Goal: Check status: Check status

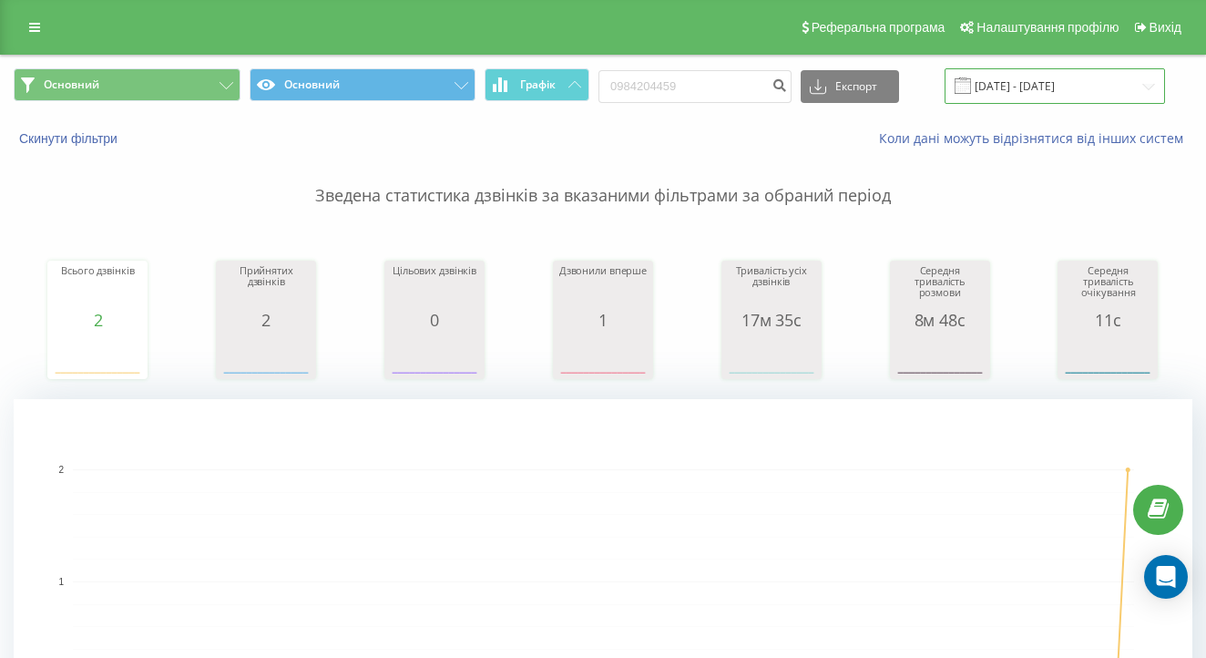
click at [1037, 100] on input "[DATE] - [DATE]" at bounding box center [1055, 86] width 220 height 36
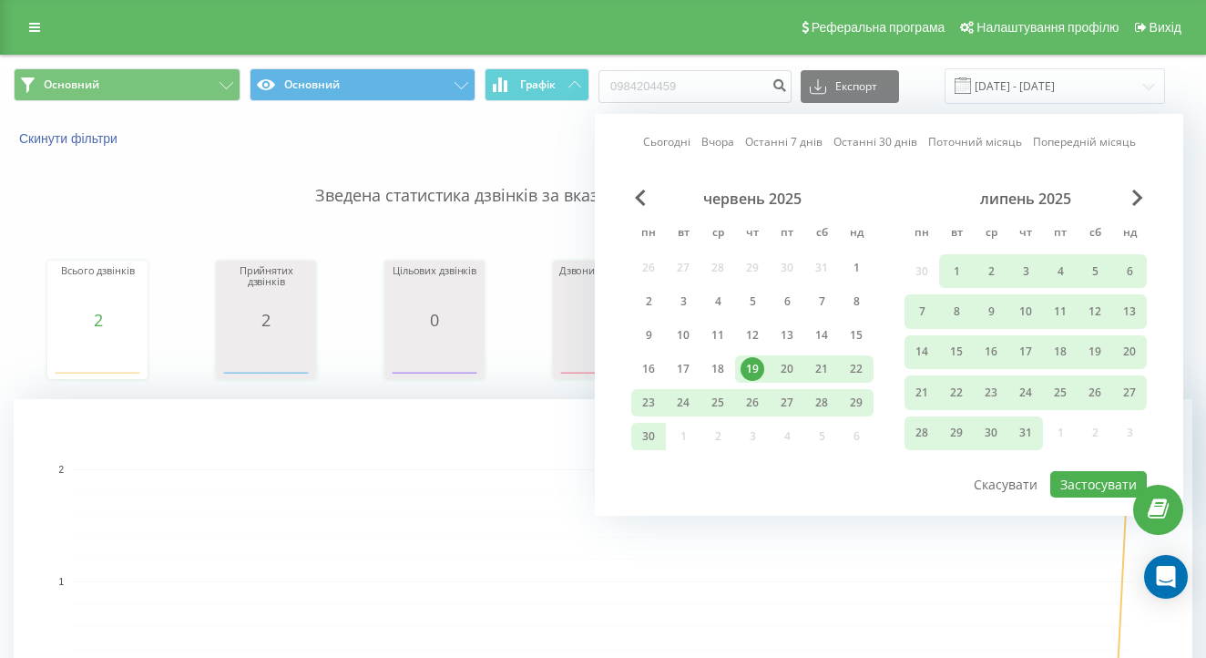
click at [292, 247] on div "Всього дзвінків 2 date totalCalls [DATE] 0 [DATE] 0 [DATE] 0 [DATE] 0 [DATE] 0 …" at bounding box center [603, 302] width 1179 height 157
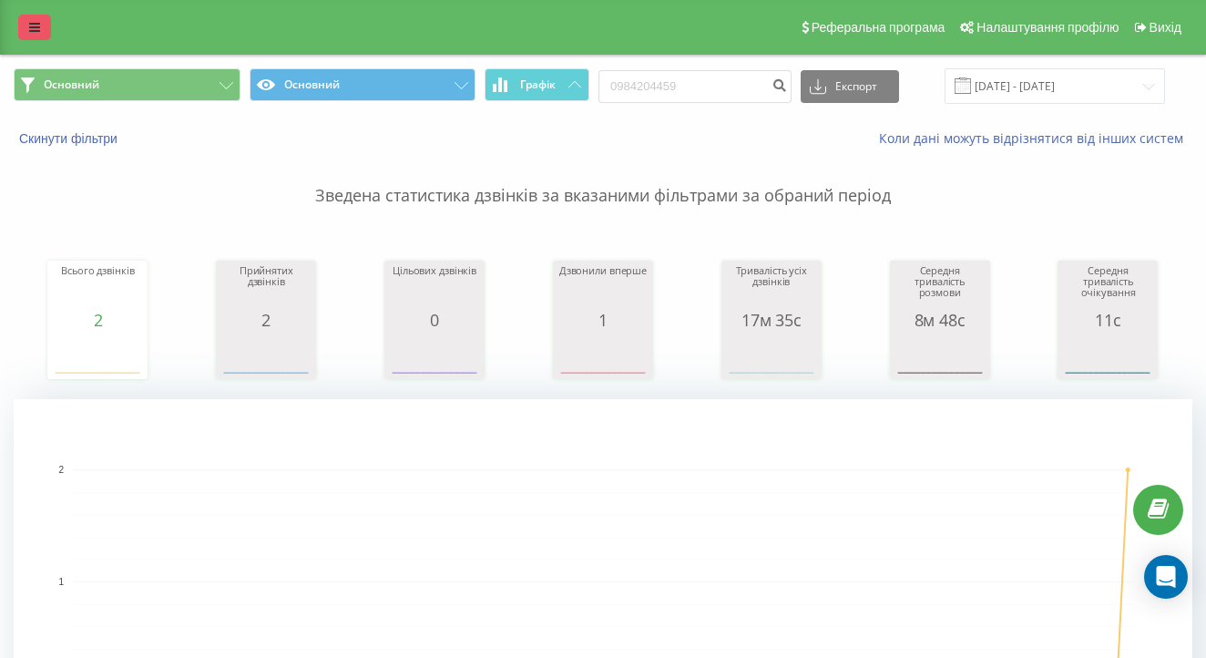
click at [38, 26] on link at bounding box center [34, 28] width 33 height 26
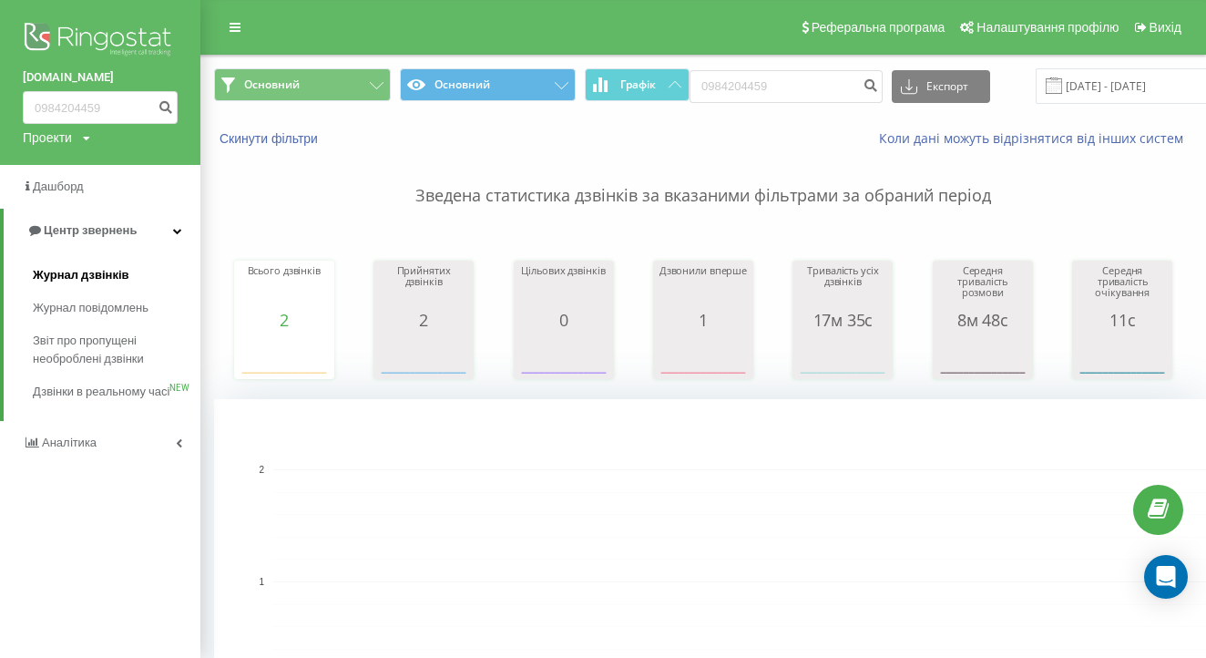
click at [87, 260] on link "Журнал дзвінків" at bounding box center [117, 275] width 168 height 33
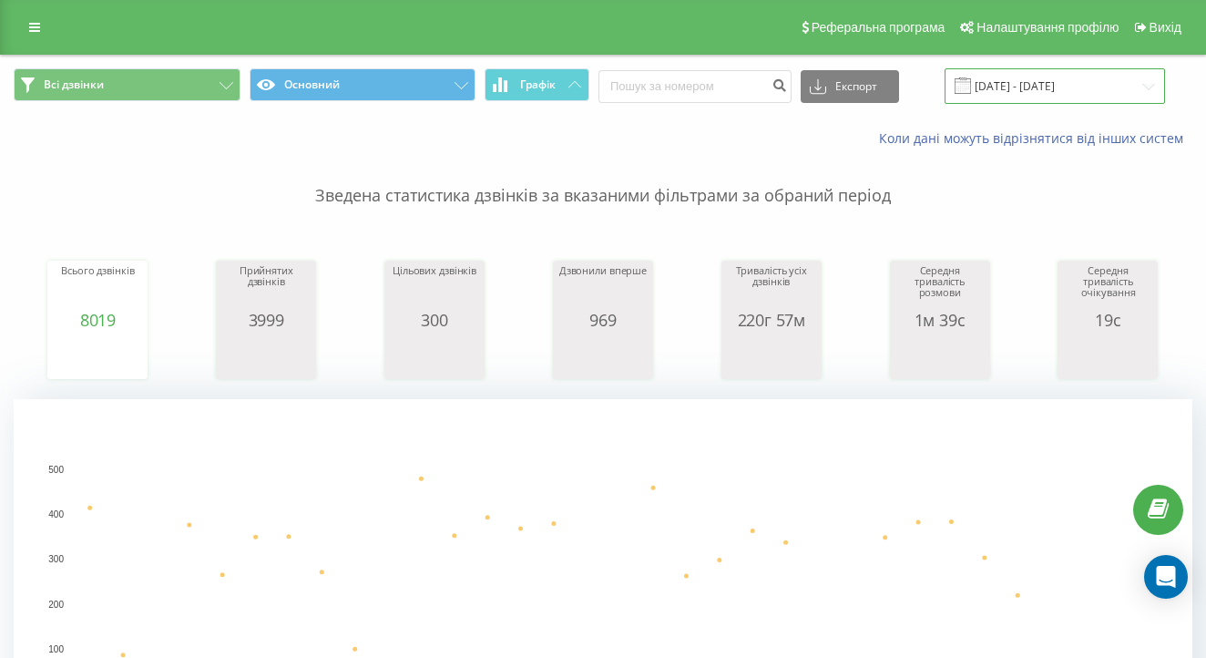
click at [1061, 111] on div "Всі дзвінки Основний Графік Експорт .csv .xls .xlsx 22.08.2025 - 22.09.2025" at bounding box center [603, 86] width 1204 height 61
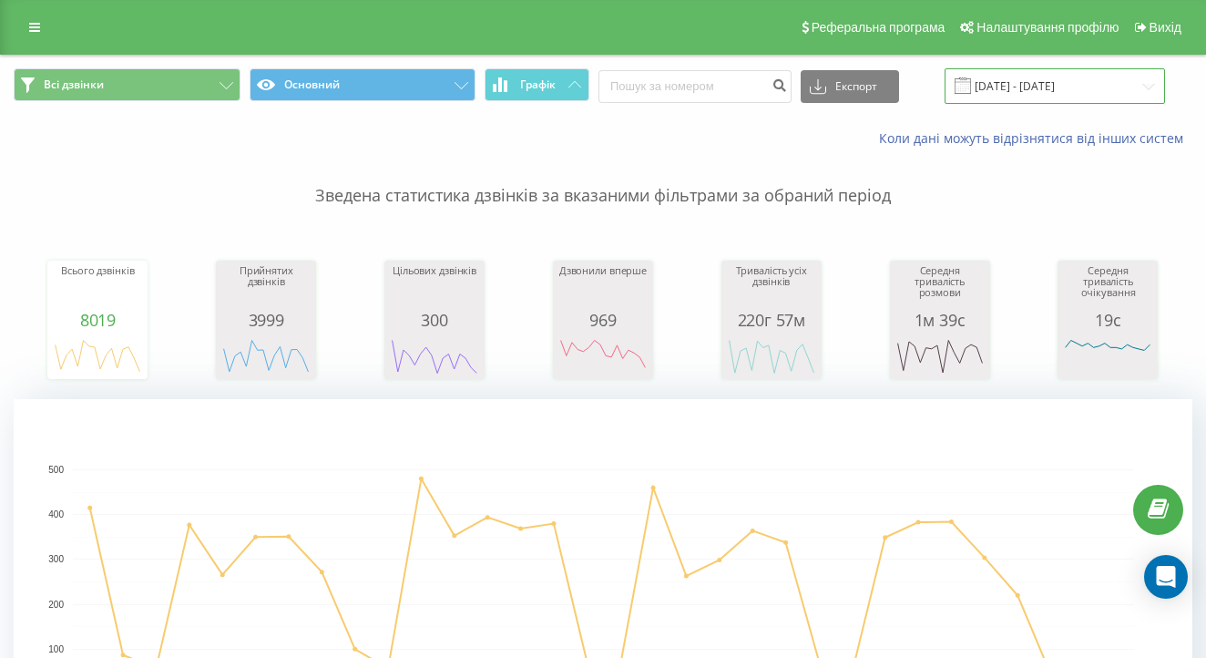
click at [1029, 95] on input "22.08.2025 - 22.09.2025" at bounding box center [1055, 86] width 220 height 36
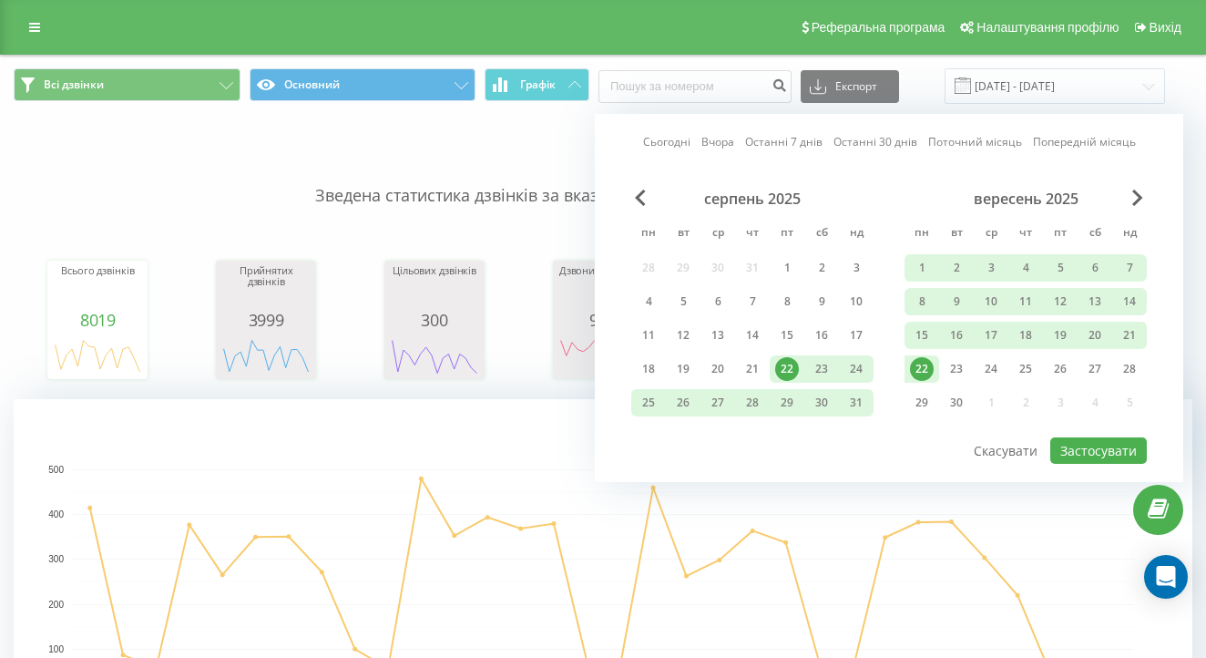
click at [719, 150] on link "Вчора" at bounding box center [717, 141] width 33 height 17
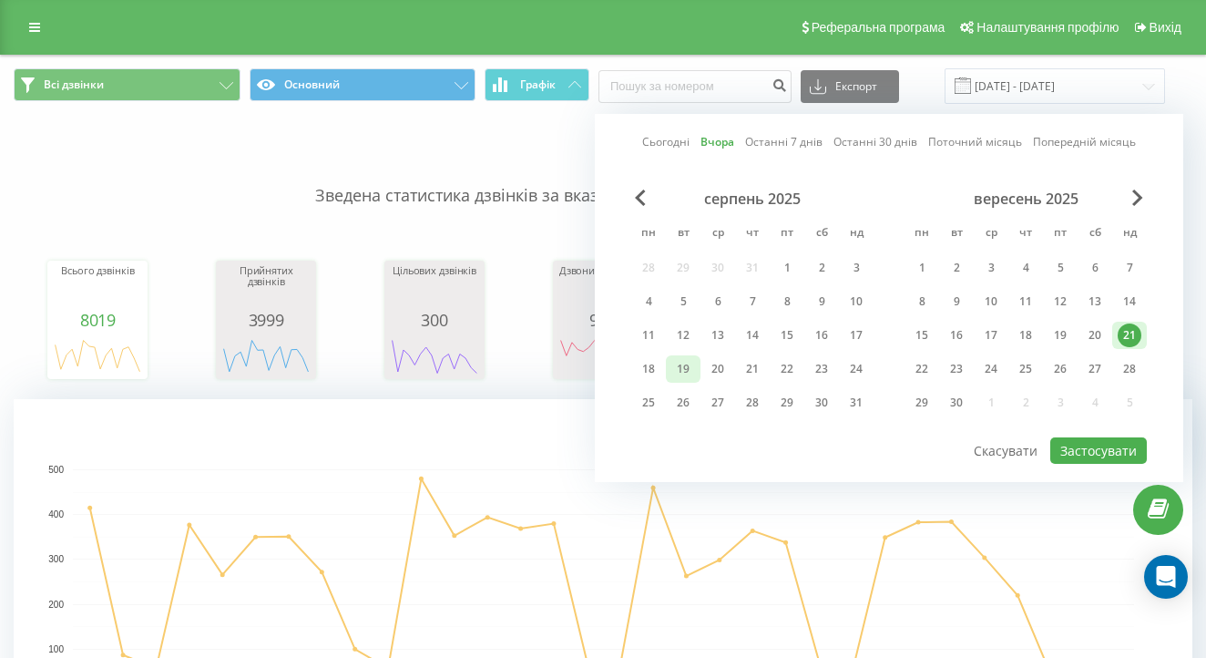
click at [688, 381] on div "19" at bounding box center [683, 369] width 24 height 24
click at [1089, 461] on button "Застосувати" at bounding box center [1098, 450] width 97 height 26
type input "19.08.2025 - 19.08.2025"
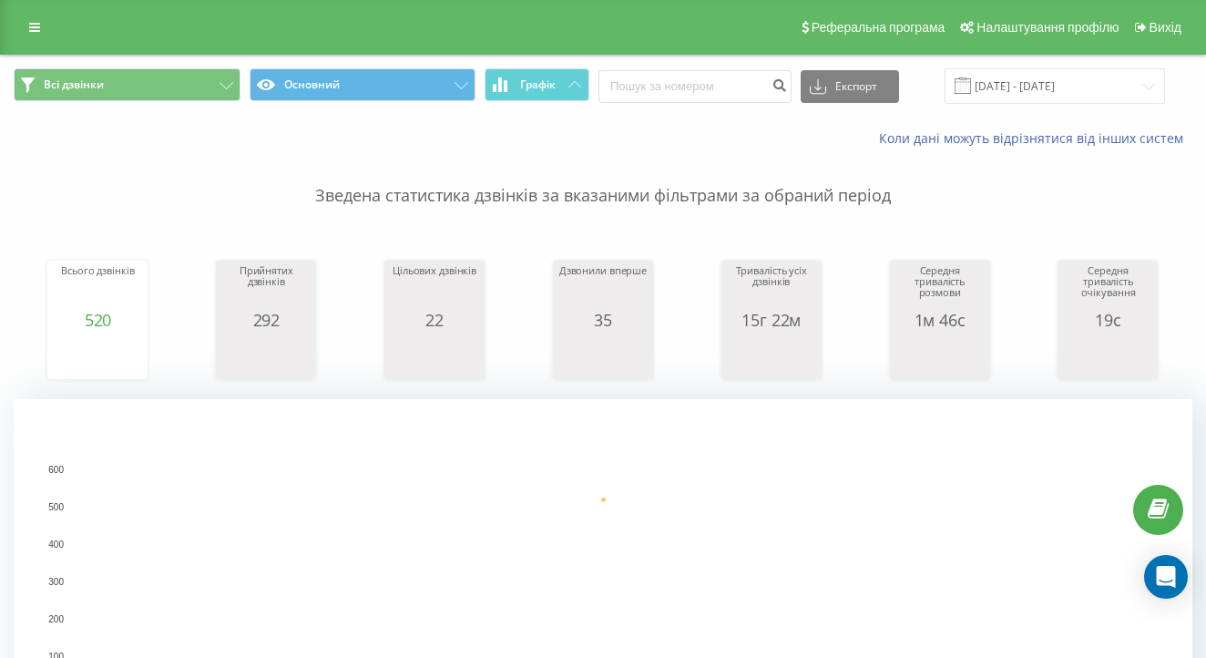
scroll to position [464, 0]
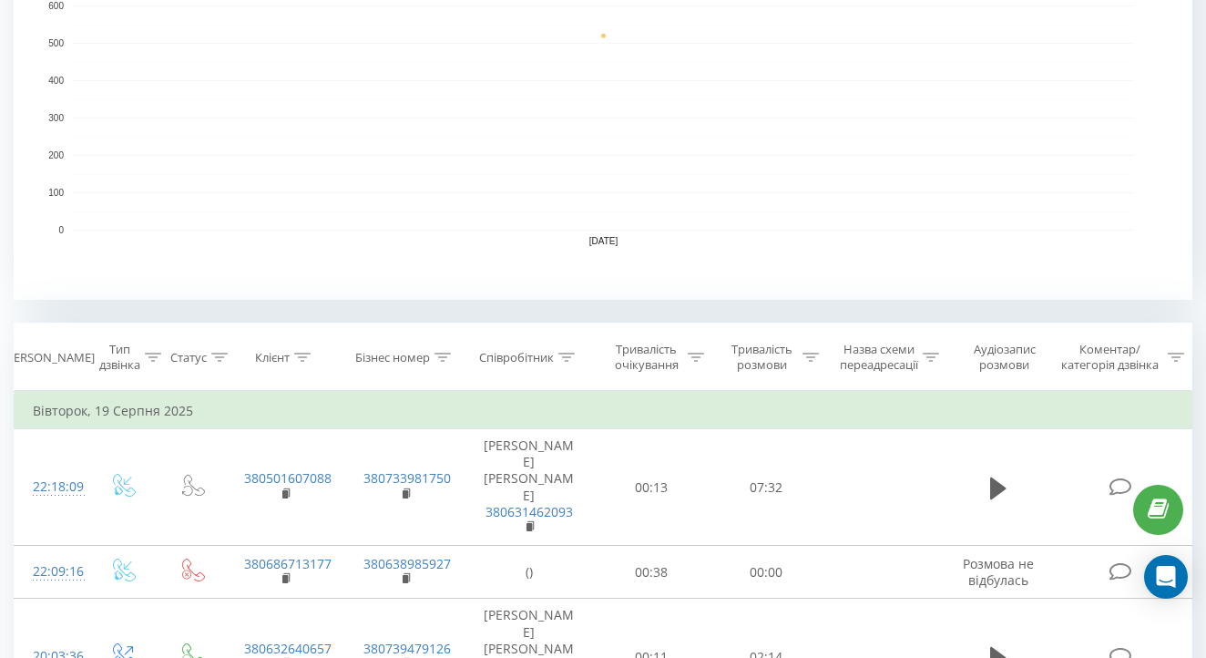
click at [573, 365] on div at bounding box center [566, 357] width 16 height 15
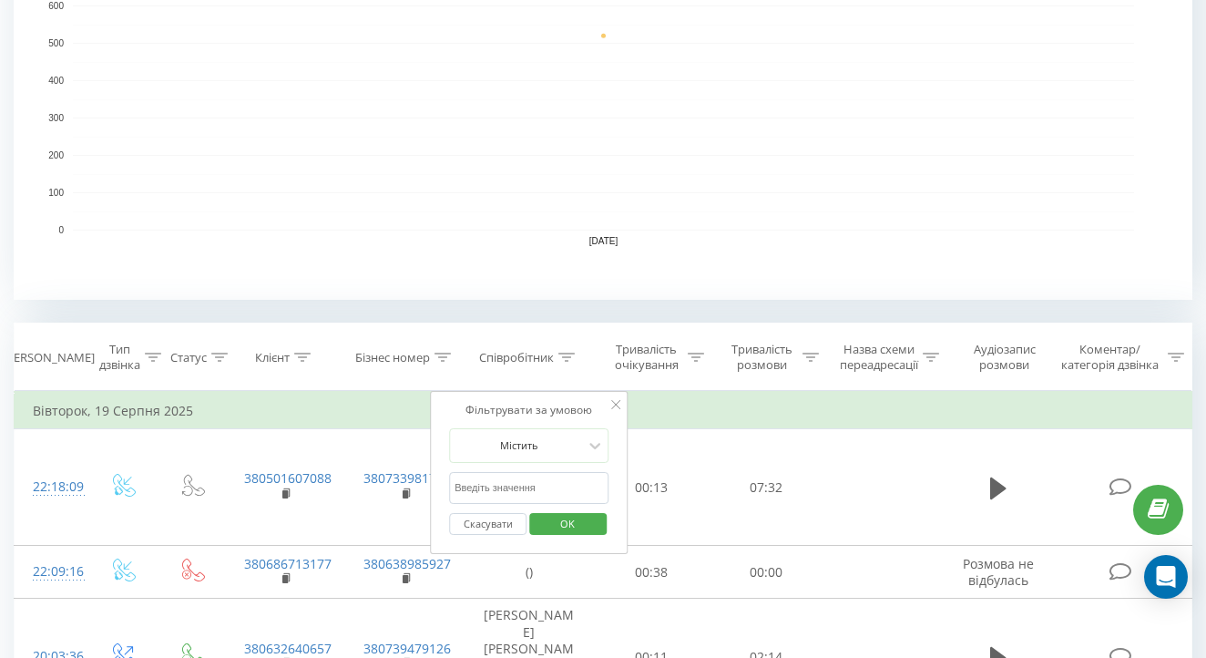
click at [520, 502] on input "text" at bounding box center [529, 488] width 160 height 32
type input "влас"
click at [578, 537] on span "OK" at bounding box center [567, 523] width 51 height 28
